Goal: Transaction & Acquisition: Purchase product/service

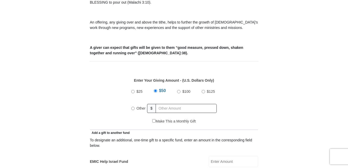
click at [136, 122] on div "Make This a Monthly Gift" at bounding box center [174, 124] width 163 height 11
click at [138, 106] on span "Other" at bounding box center [140, 108] width 9 height 4
click at [135, 107] on input "Other" at bounding box center [132, 108] width 3 height 3
radio input "true"
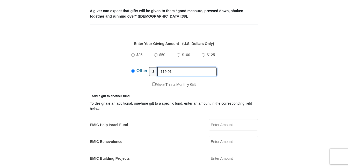
scroll to position [259, 0]
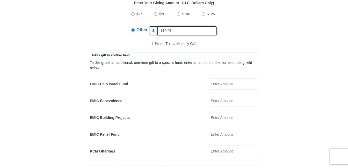
type input "119.01"
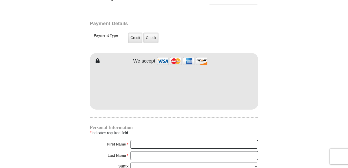
scroll to position [414, 0]
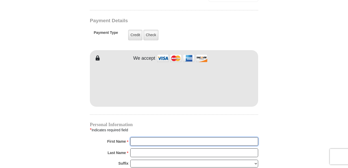
click at [145, 137] on input "First Name *" at bounding box center [194, 141] width 128 height 9
type input "[PERSON_NAME]"
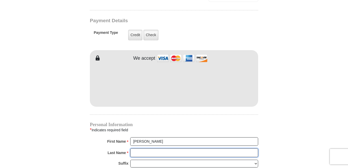
type input "[PERSON_NAME]"
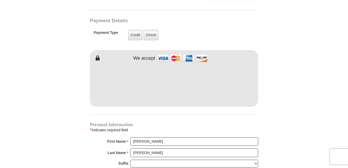
type input "[EMAIL_ADDRESS][DOMAIN_NAME]"
type input "[STREET_ADDRESS]"
type input "[GEOGRAPHIC_DATA]"
type input "[GEOGRAPHIC_DATA], [GEOGRAPHIC_DATA]"
select select "[GEOGRAPHIC_DATA]"
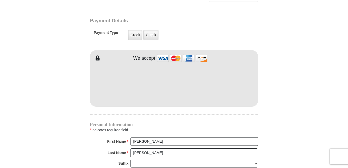
type input "76131"
type input "8174482555"
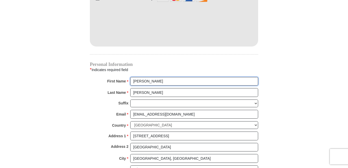
scroll to position [492, 0]
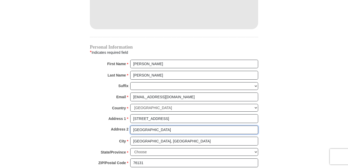
drag, startPoint x: 143, startPoint y: 120, endPoint x: 127, endPoint y: 120, distance: 16.6
click at [127, 126] on div "Address 2 [GEOGRAPHIC_DATA], [GEOGRAPHIC_DATA]" at bounding box center [174, 131] width 168 height 11
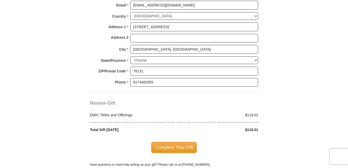
scroll to position [595, 0]
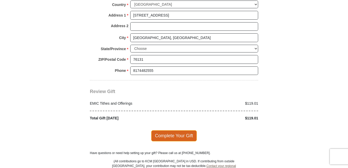
click at [171, 130] on span "Complete Your Gift" at bounding box center [174, 135] width 46 height 11
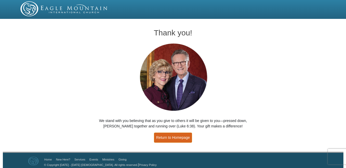
click at [177, 138] on link "Return to Homepage" at bounding box center [173, 138] width 38 height 10
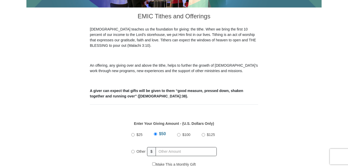
scroll to position [155, 0]
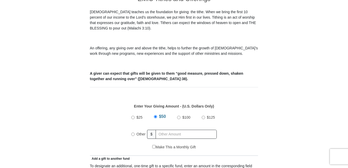
click at [137, 132] on span "Other" at bounding box center [140, 134] width 9 height 4
click at [135, 133] on input "Other" at bounding box center [132, 134] width 3 height 3
radio input "true"
click at [170, 130] on input "text" at bounding box center [186, 134] width 59 height 9
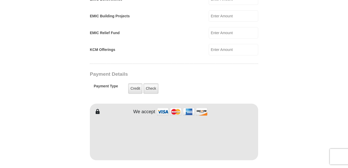
scroll to position [362, 0]
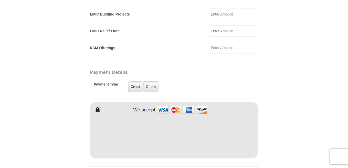
type input "20.03"
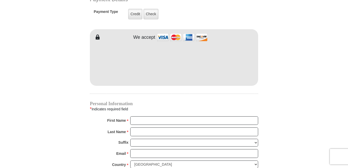
scroll to position [440, 0]
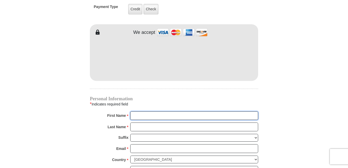
click at [147, 112] on input "First Name *" at bounding box center [194, 116] width 128 height 9
type input "[PERSON_NAME]"
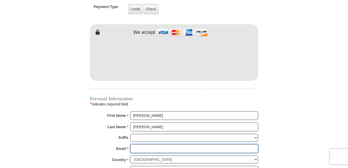
type input "[EMAIL_ADDRESS][DOMAIN_NAME]"
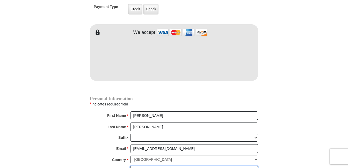
type input "[STREET_ADDRESS]"
type input "[GEOGRAPHIC_DATA]"
select select "[GEOGRAPHIC_DATA]"
type input "76131"
type input "8174482555"
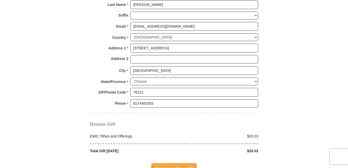
scroll to position [621, 0]
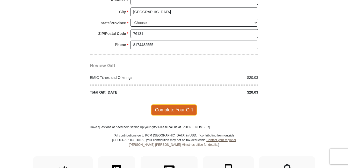
click at [171, 105] on span "Complete Your Gift" at bounding box center [174, 110] width 46 height 11
